Goal: Information Seeking & Learning: Learn about a topic

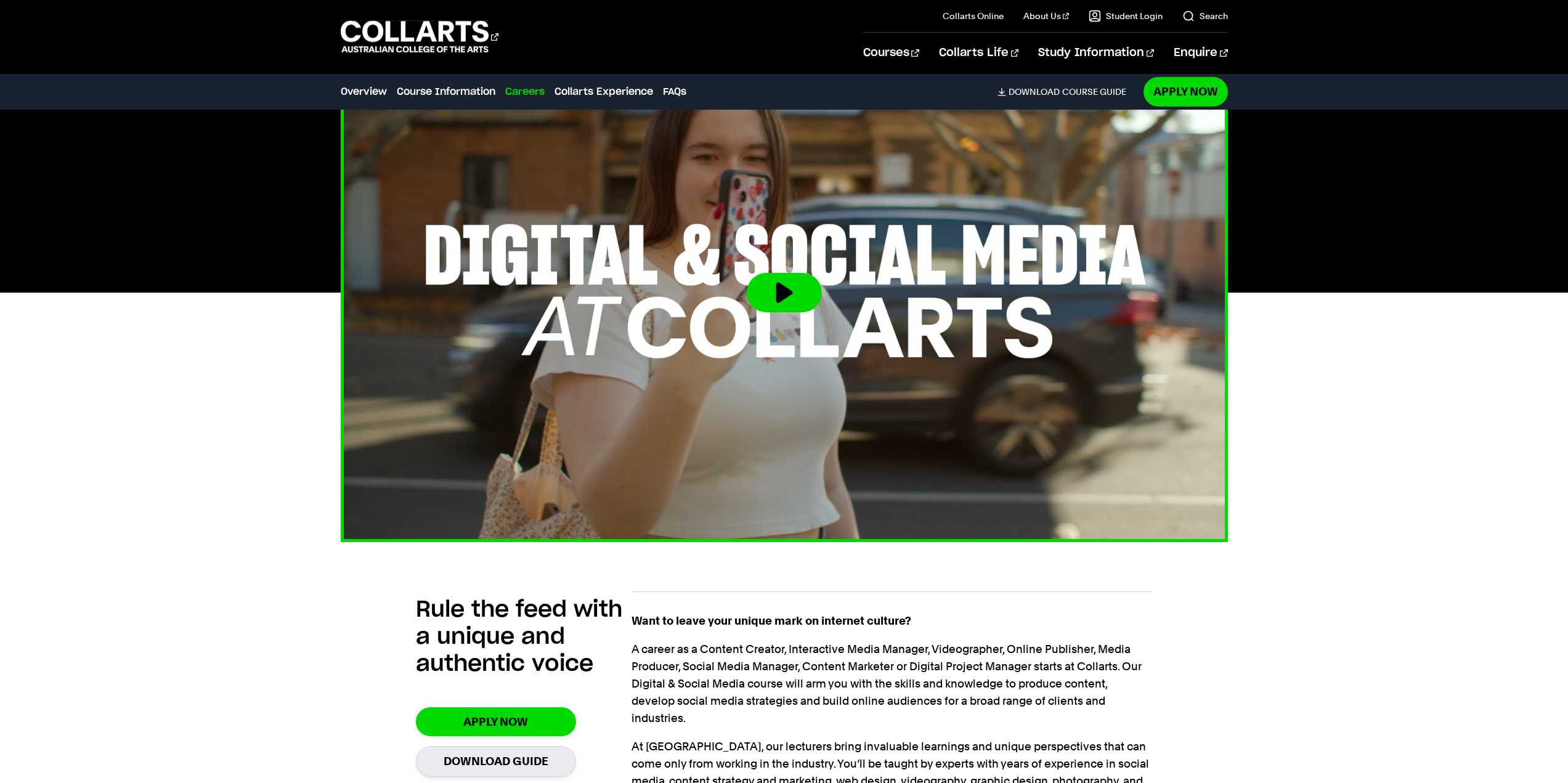
scroll to position [555, 0]
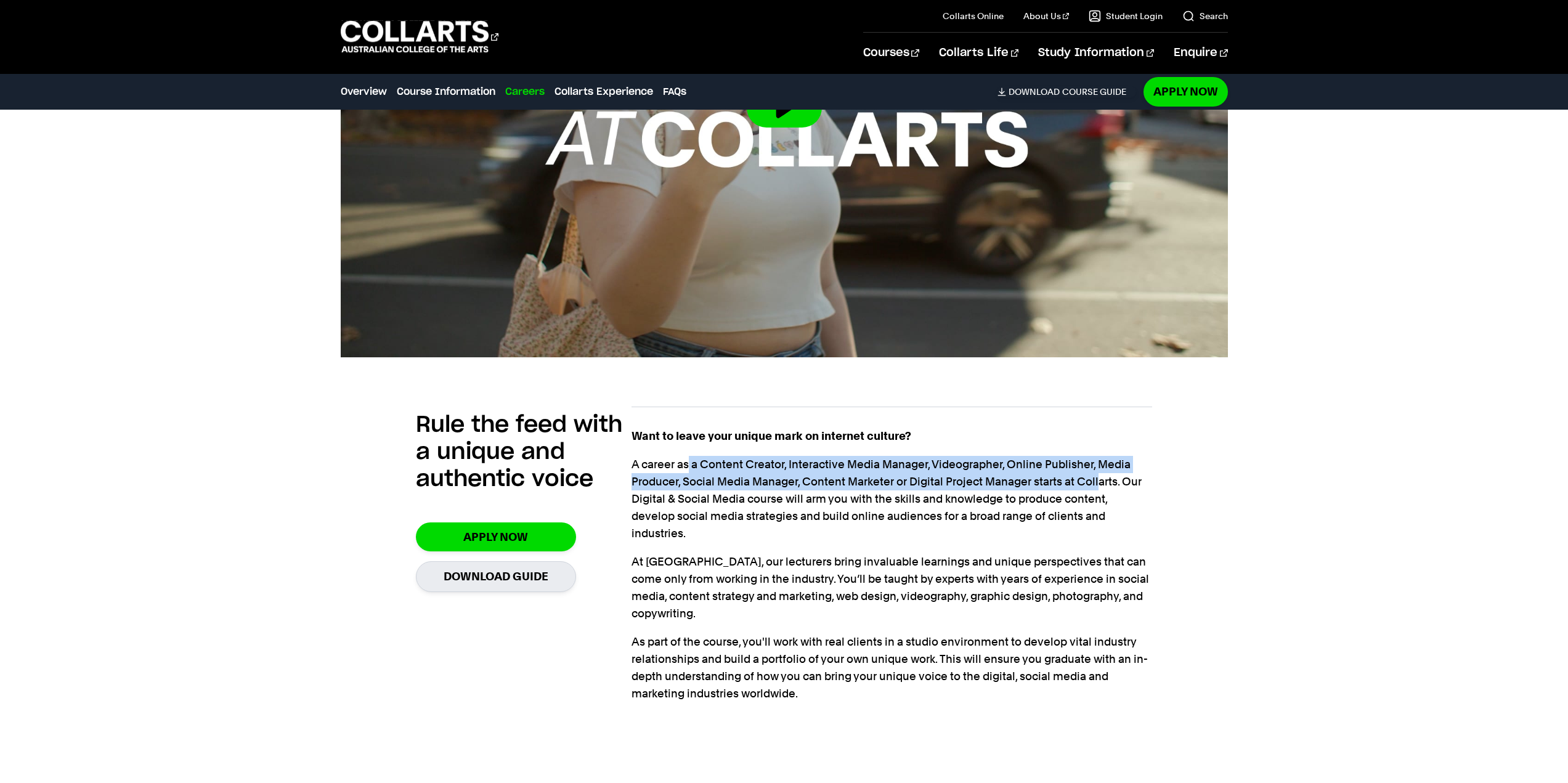
drag, startPoint x: 690, startPoint y: 465, endPoint x: 1100, endPoint y: 484, distance: 410.4
click at [1100, 484] on p "A career as a Content Creator, Interactive Media Manager, Videographer, Online …" at bounding box center [891, 499] width 521 height 86
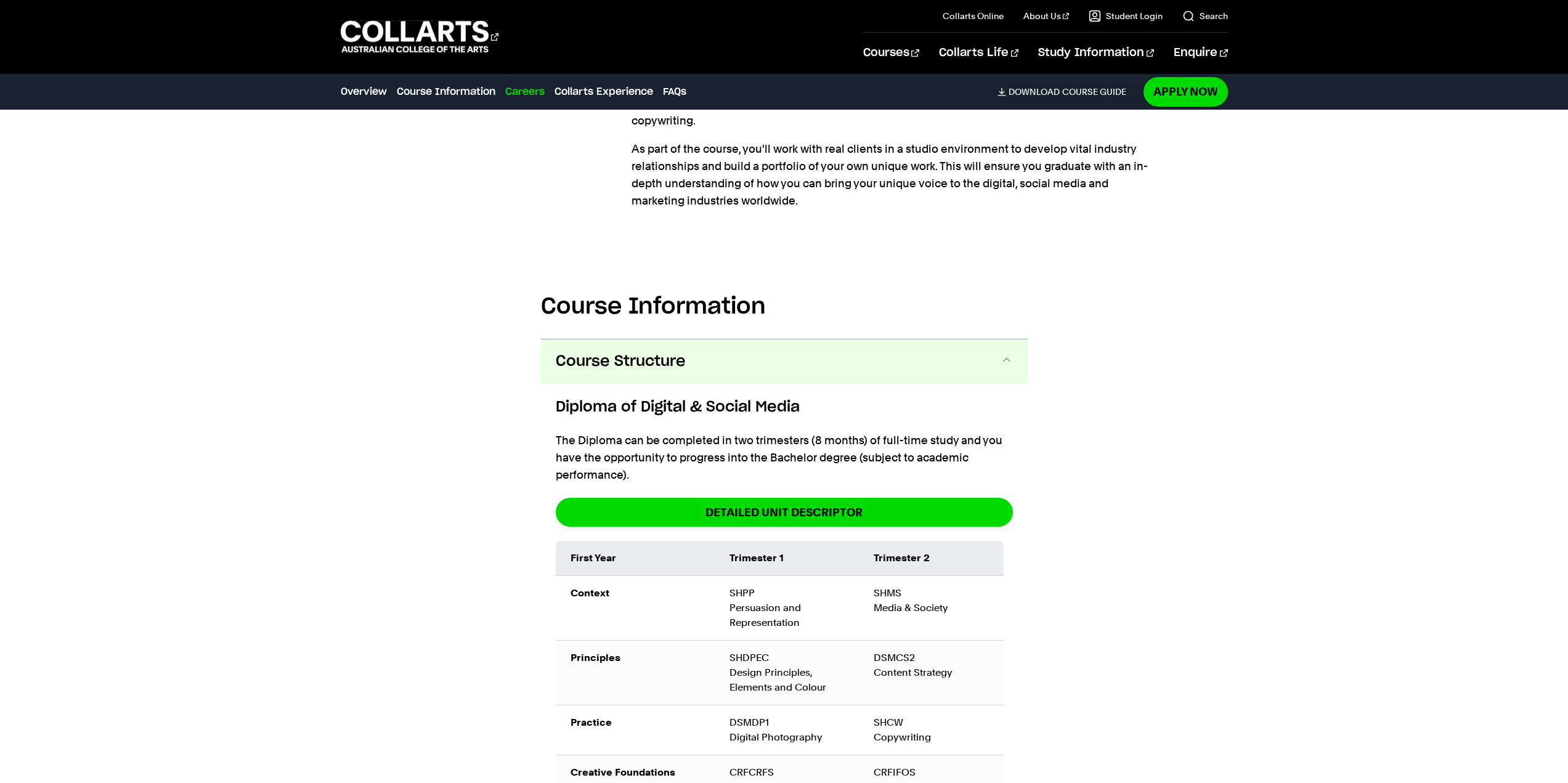
scroll to position [1170, 0]
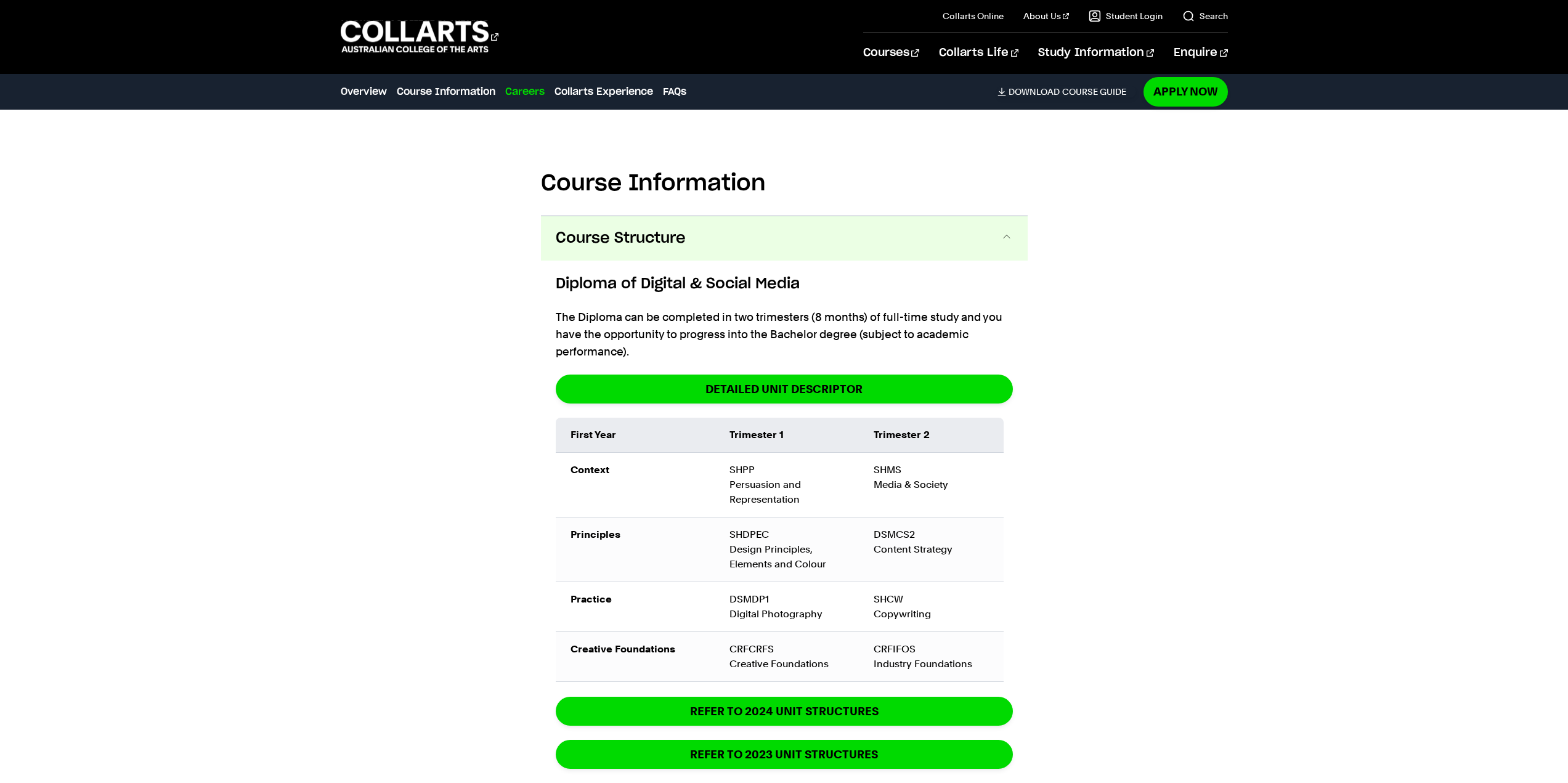
click at [0, 0] on p "The Diploma can be completed in two trimesters (8 months) of full-time study an…" at bounding box center [0, 0] width 0 height 0
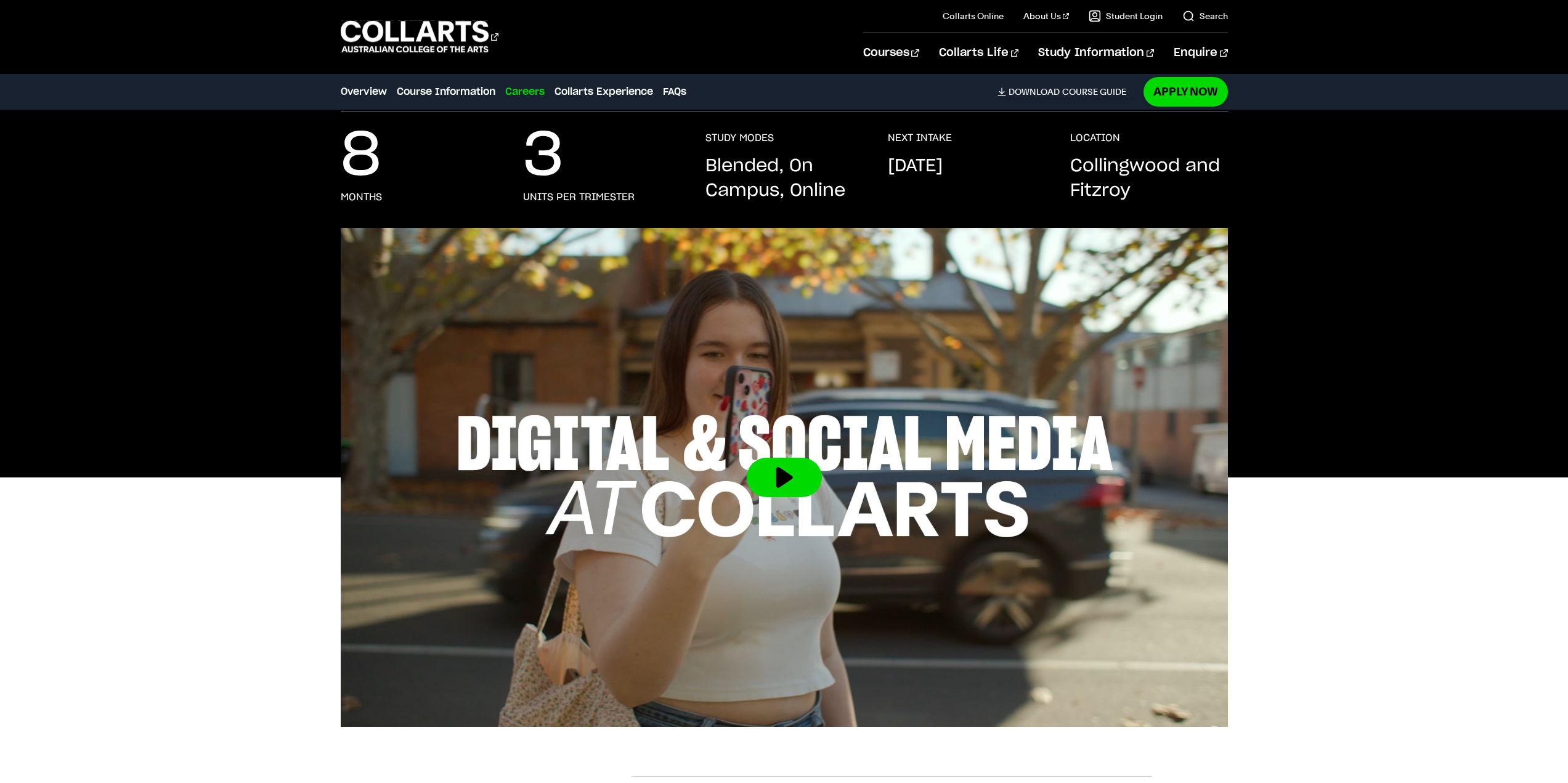
scroll to position [0, 0]
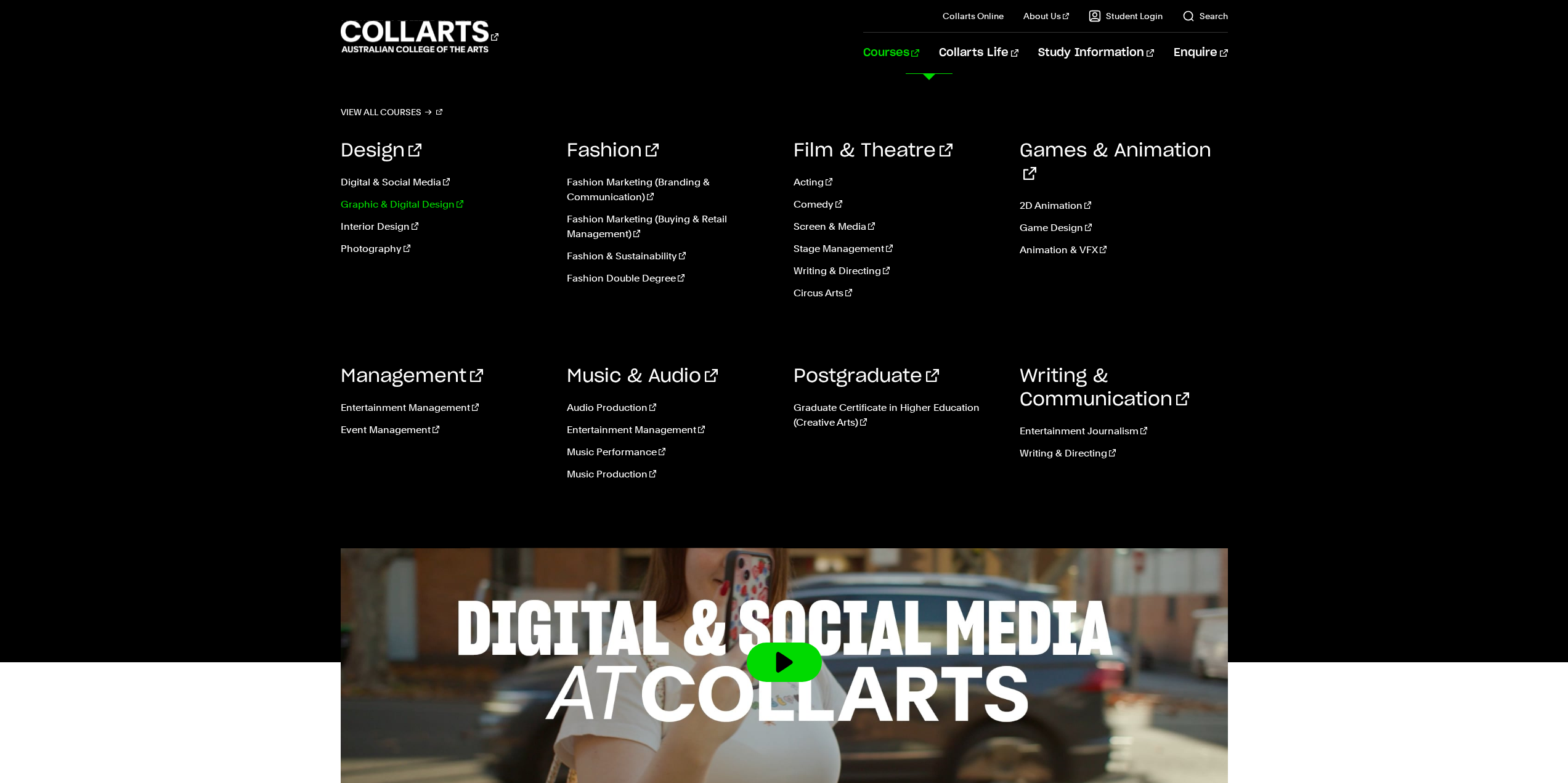
click at [413, 205] on link "Graphic & Digital Design" at bounding box center [444, 205] width 208 height 15
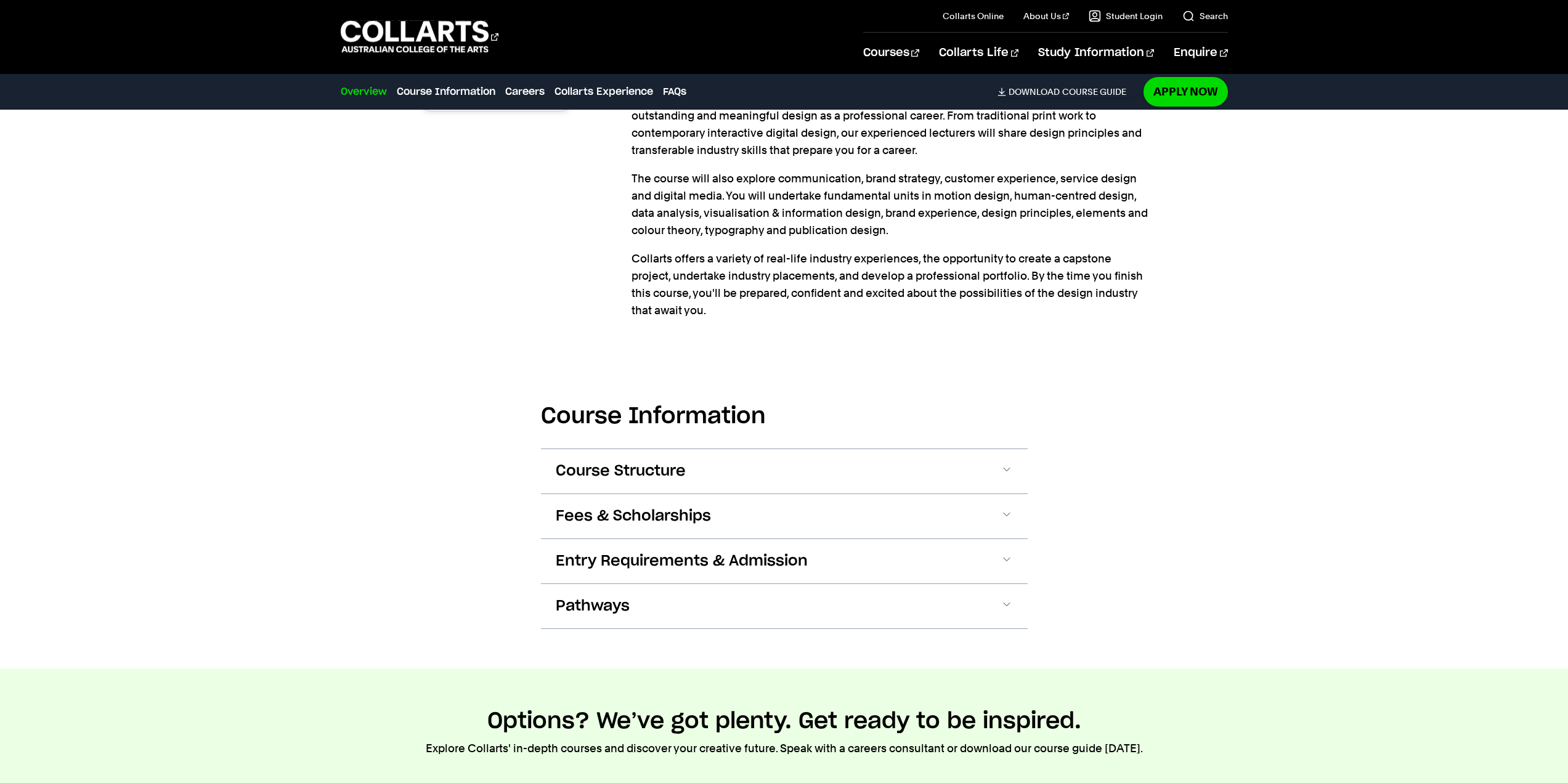
scroll to position [739, 0]
